Goal: Information Seeking & Learning: Learn about a topic

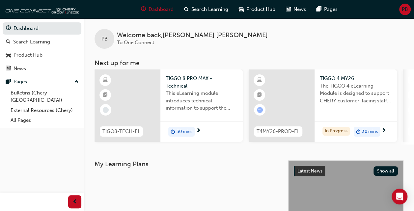
click at [276, 131] on span "T4MY26-PROD-EL" at bounding box center [277, 132] width 43 height 8
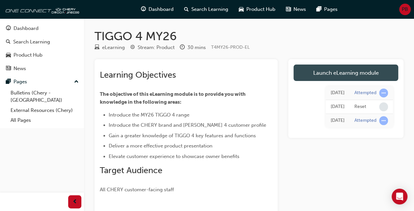
click at [348, 69] on link "Launch eLearning module" at bounding box center [345, 73] width 105 height 16
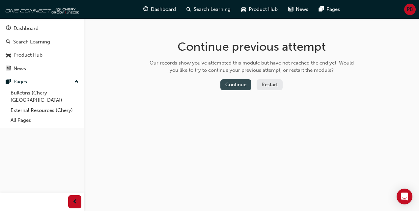
click at [239, 83] on button "Continue" at bounding box center [235, 84] width 31 height 11
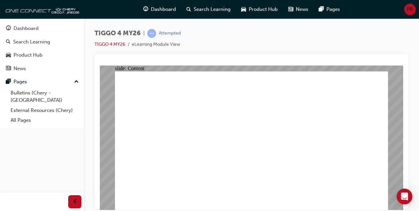
click at [299, 211] on html "Your version of Internet Explorer is outdated and not supported. Please upgrade…" at bounding box center [209, 105] width 419 height 211
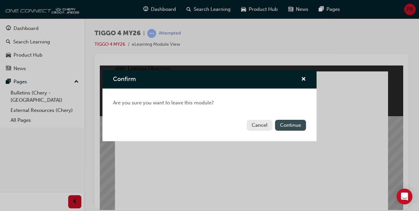
click at [291, 124] on button "Continue" at bounding box center [290, 125] width 31 height 11
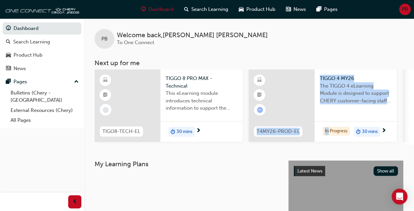
drag, startPoint x: 327, startPoint y: 147, endPoint x: 221, endPoint y: 136, distance: 106.9
click at [221, 136] on div "TIGO8-TECH-EL TIGGO 8 PRO MAX - Technical This eLearning module introduces tech…" at bounding box center [253, 106] width 319 height 75
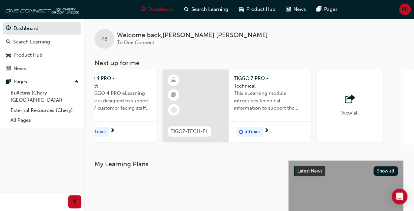
scroll to position [0, 581]
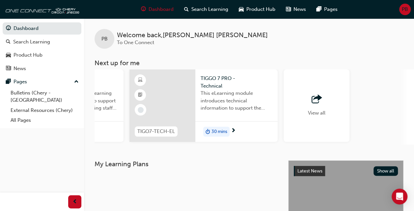
click at [312, 112] on span "View all" at bounding box center [316, 113] width 17 height 6
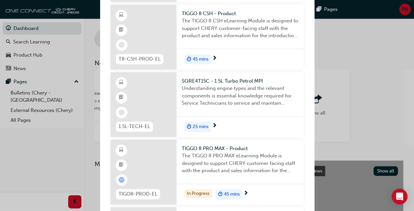
scroll to position [395, 0]
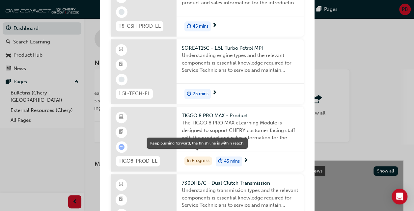
click at [201, 158] on div "In Progress" at bounding box center [197, 160] width 27 height 9
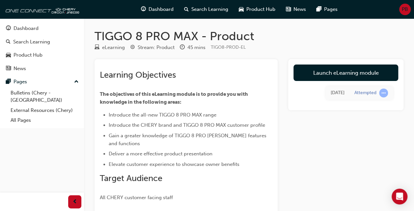
scroll to position [33, 0]
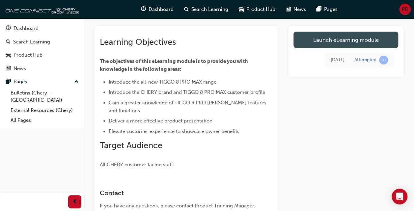
click at [361, 41] on link "Launch eLearning module" at bounding box center [345, 40] width 105 height 16
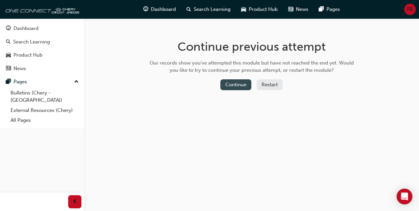
click at [235, 81] on button "Continue" at bounding box center [235, 84] width 31 height 11
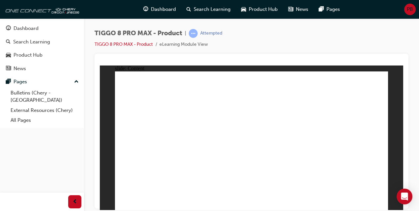
drag, startPoint x: 376, startPoint y: 203, endPoint x: 379, endPoint y: 201, distance: 3.4
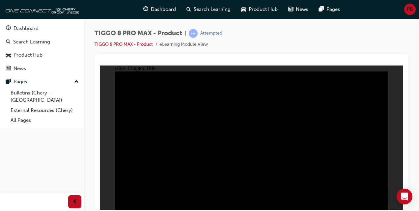
radio input "true"
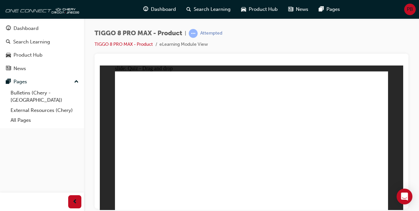
drag, startPoint x: 280, startPoint y: 110, endPoint x: 207, endPoint y: 166, distance: 91.5
drag, startPoint x: 208, startPoint y: 150, endPoint x: 290, endPoint y: 116, distance: 88.2
drag, startPoint x: 308, startPoint y: 82, endPoint x: 206, endPoint y: 166, distance: 131.0
drag, startPoint x: 277, startPoint y: 114, endPoint x: 258, endPoint y: 148, distance: 38.9
drag, startPoint x: 242, startPoint y: 85, endPoint x: 308, endPoint y: 146, distance: 89.2
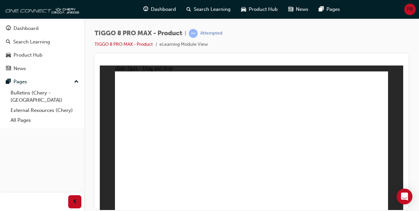
drag, startPoint x: 335, startPoint y: 110, endPoint x: 370, endPoint y: 148, distance: 51.9
drag, startPoint x: 355, startPoint y: 93, endPoint x: 161, endPoint y: 144, distance: 200.1
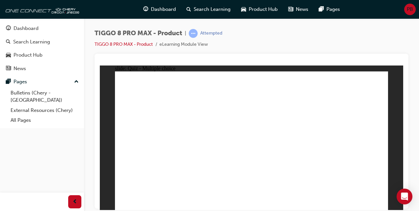
checkbox input "true"
radio input "true"
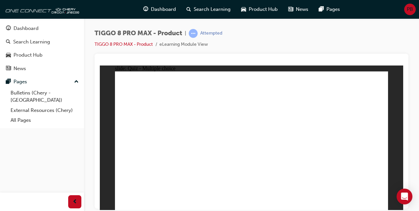
drag, startPoint x: 351, startPoint y: 83, endPoint x: 270, endPoint y: 165, distance: 115.0
drag, startPoint x: 264, startPoint y: 82, endPoint x: 284, endPoint y: 185, distance: 104.6
drag, startPoint x: 317, startPoint y: 91, endPoint x: 171, endPoint y: 156, distance: 160.4
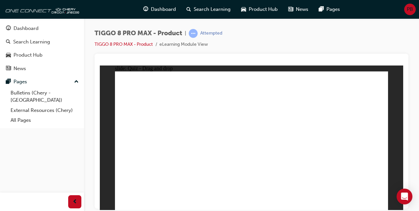
drag, startPoint x: 262, startPoint y: 99, endPoint x: 154, endPoint y: 178, distance: 133.5
drag, startPoint x: 249, startPoint y: 83, endPoint x: 174, endPoint y: 162, distance: 109.2
drag, startPoint x: 314, startPoint y: 88, endPoint x: 285, endPoint y: 174, distance: 91.8
drag, startPoint x: 328, startPoint y: 105, endPoint x: 305, endPoint y: 132, distance: 35.5
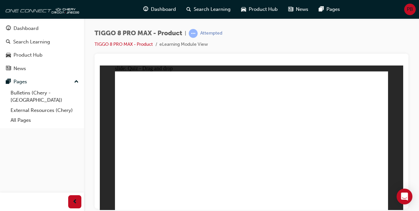
drag, startPoint x: 342, startPoint y: 93, endPoint x: 308, endPoint y: 179, distance: 92.5
drag, startPoint x: 263, startPoint y: 77, endPoint x: 261, endPoint y: 99, distance: 21.8
drag, startPoint x: 261, startPoint y: 86, endPoint x: 267, endPoint y: 169, distance: 82.8
drag, startPoint x: 291, startPoint y: 91, endPoint x: 284, endPoint y: 172, distance: 82.0
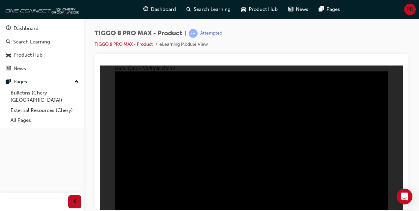
radio input "true"
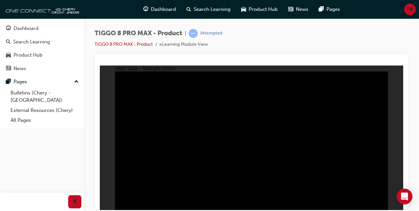
radio input "true"
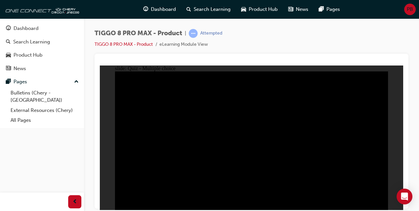
radio input "true"
checkbox input "true"
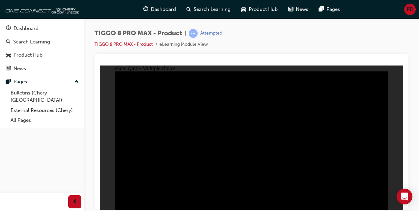
checkbox input "true"
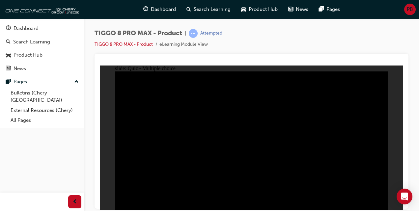
checkbox input "true"
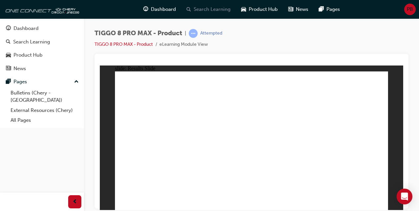
click at [193, 9] on div "Search Learning" at bounding box center [208, 9] width 55 height 13
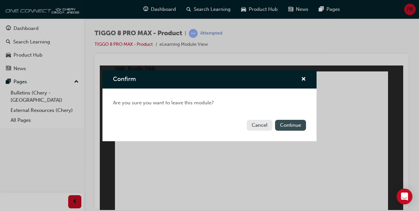
click at [285, 123] on button "Continue" at bounding box center [290, 125] width 31 height 11
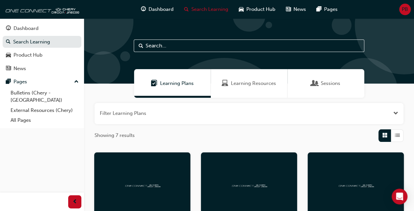
click at [236, 85] on span "Learning Resources" at bounding box center [253, 84] width 45 height 8
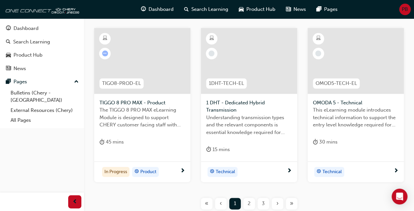
scroll to position [296, 0]
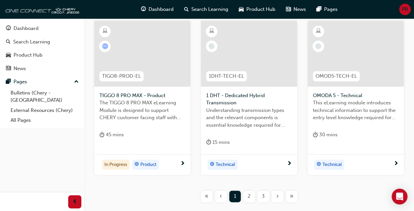
click at [247, 194] on div "2" at bounding box center [249, 197] width 12 height 12
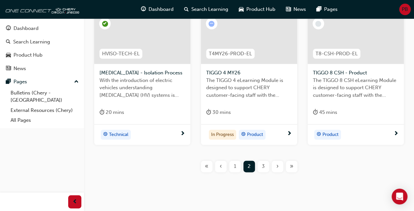
scroll to position [325, 0]
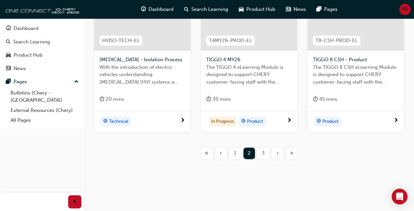
click at [262, 152] on span "3" at bounding box center [263, 153] width 3 height 8
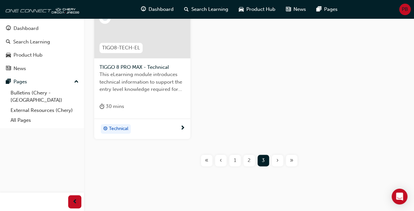
click at [137, 72] on span "This eLearning module introduces technical information to support the entry lev…" at bounding box center [142, 82] width 86 height 22
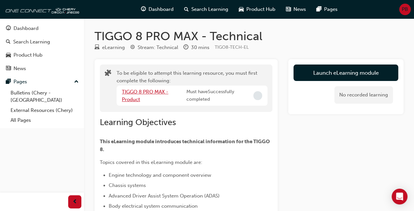
click at [138, 94] on link "TIGGO 8 PRO MAX - Product" at bounding box center [145, 95] width 46 height 13
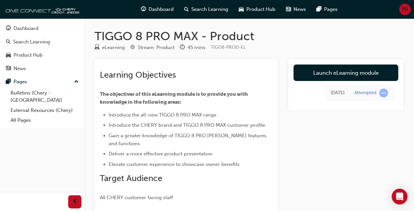
click at [410, 12] on div "PB" at bounding box center [405, 10] width 12 height 12
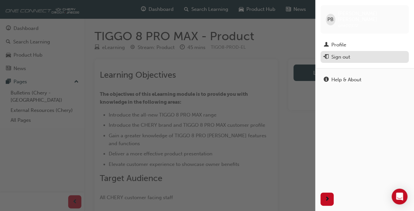
click at [344, 53] on div "Sign out" at bounding box center [340, 57] width 19 height 8
